Goal: Contribute content

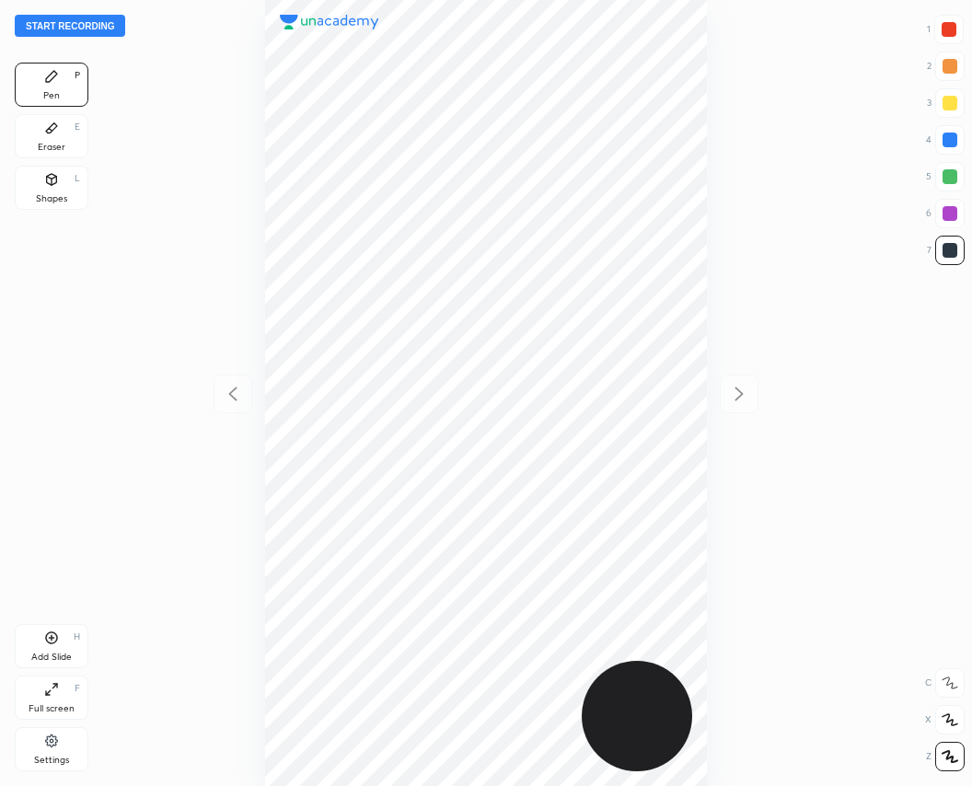
scroll to position [786, 677]
click at [114, 20] on button "Start recording" at bounding box center [70, 26] width 110 height 22
click at [86, 20] on button "End recording" at bounding box center [66, 26] width 102 height 22
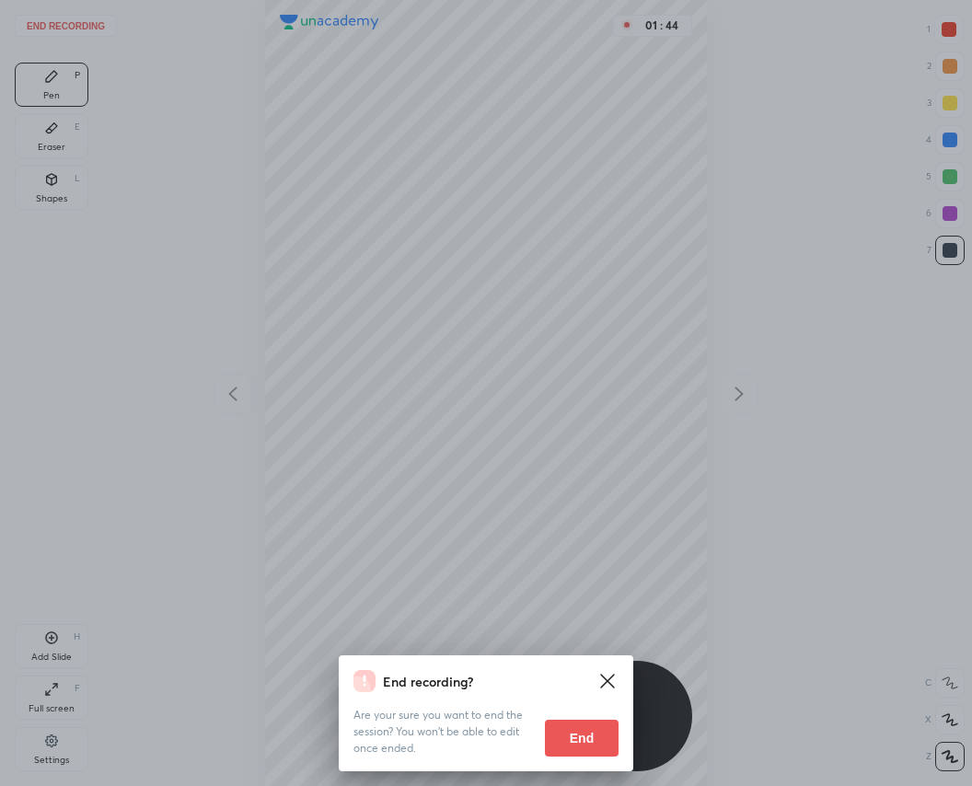
click at [583, 736] on button "End" at bounding box center [582, 737] width 74 height 37
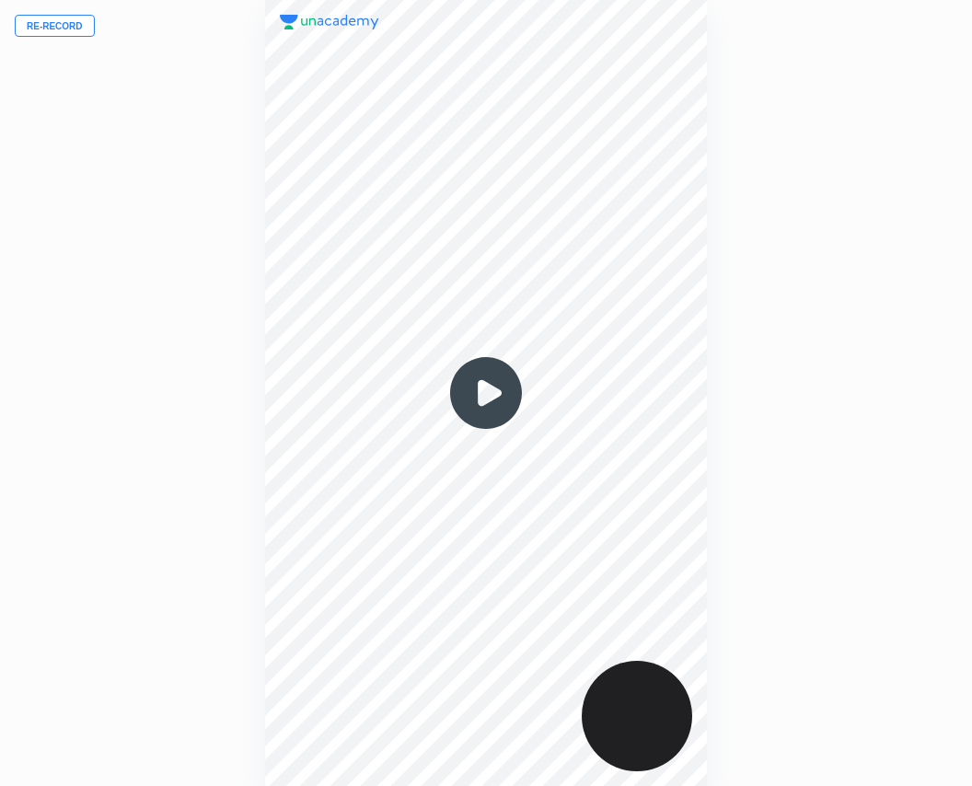
click at [67, 33] on button "Re-record" at bounding box center [55, 26] width 80 height 22
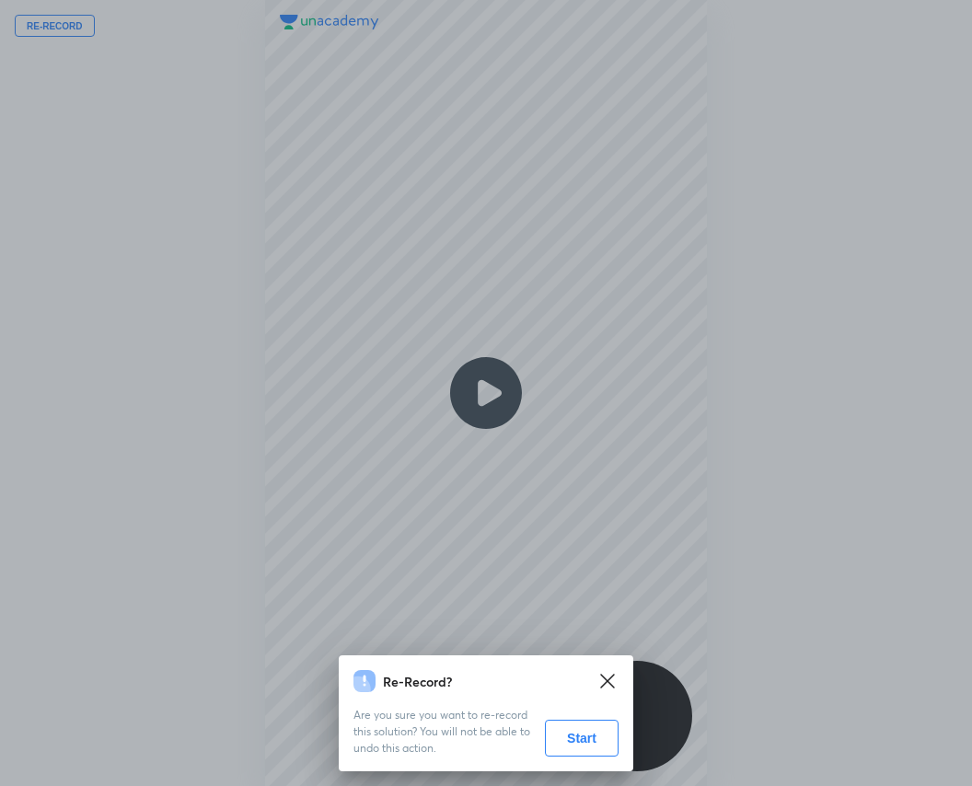
click at [591, 745] on button "Start" at bounding box center [582, 737] width 74 height 37
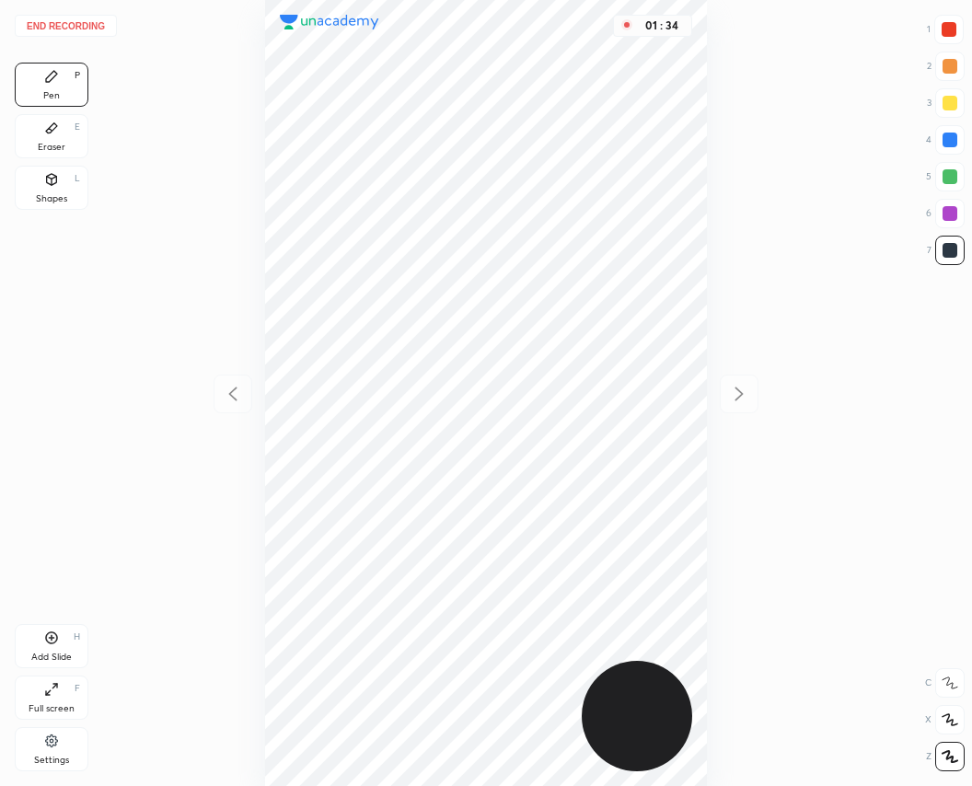
click at [939, 31] on div at bounding box center [948, 29] width 29 height 29
click at [40, 633] on div "Add Slide H" at bounding box center [52, 646] width 74 height 44
click at [931, 247] on div "7" at bounding box center [945, 250] width 38 height 29
click at [63, 24] on button "End recording" at bounding box center [66, 26] width 102 height 22
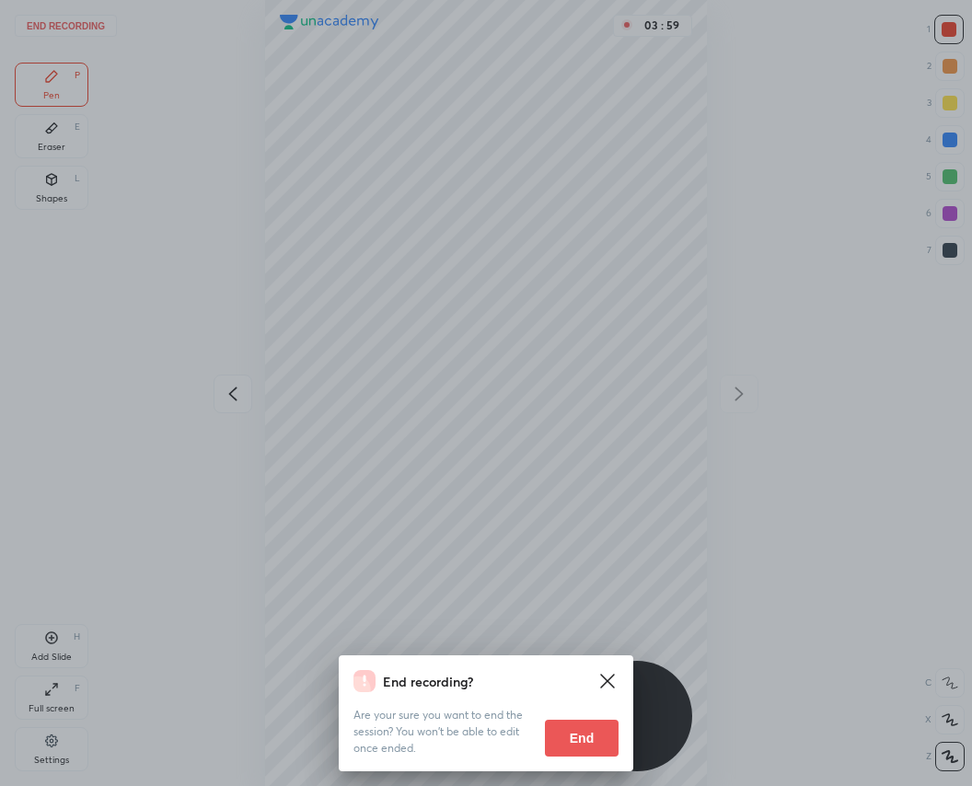
click at [586, 732] on button "End" at bounding box center [582, 737] width 74 height 37
